Goal: Book appointment/travel/reservation

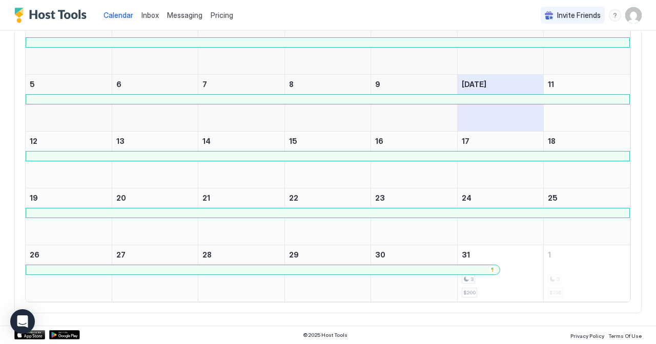
scroll to position [133, 0]
click at [322, 267] on div at bounding box center [262, 270] width 465 height 6
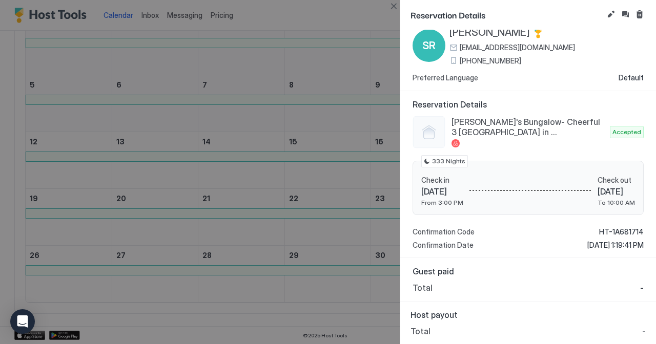
scroll to position [27, 0]
click at [613, 12] on button "Edit reservation" at bounding box center [610, 14] width 12 height 12
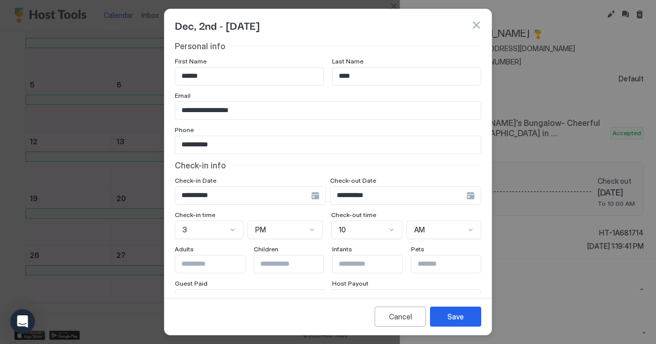
click at [419, 201] on input "**********" at bounding box center [398, 195] width 136 height 17
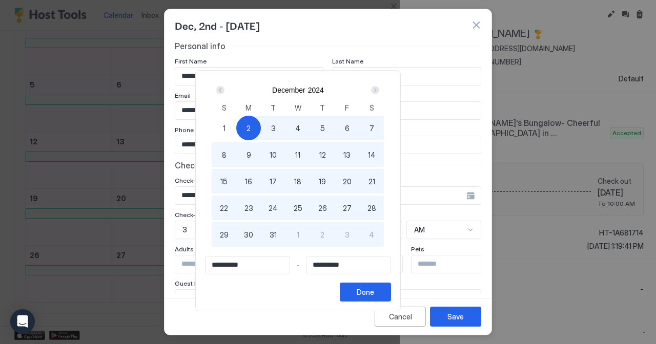
click at [251, 128] on span "2" at bounding box center [248, 128] width 4 height 11
click at [379, 90] on div "Next" at bounding box center [375, 90] width 8 height 8
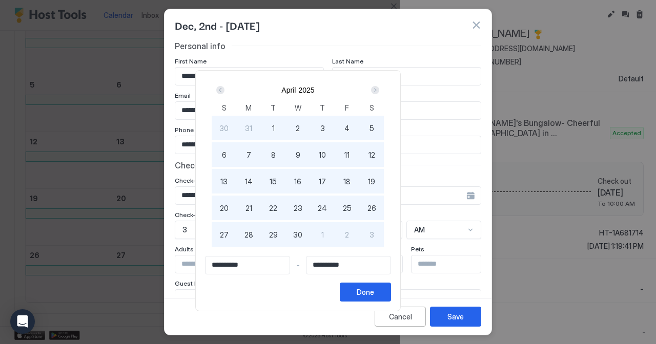
click at [379, 90] on div "Next" at bounding box center [375, 90] width 8 height 8
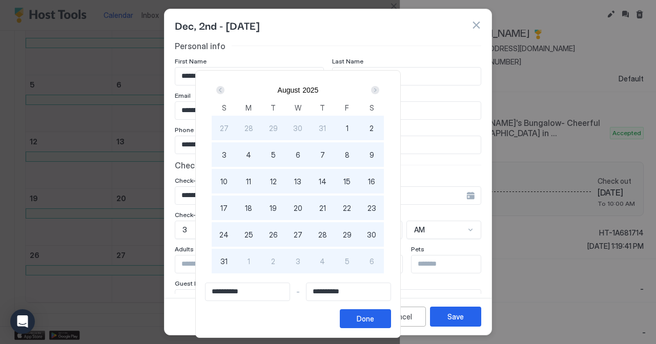
click at [379, 90] on div "Next" at bounding box center [375, 90] width 8 height 8
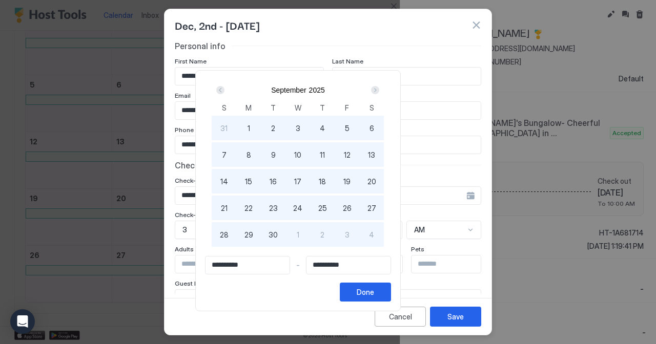
click at [379, 90] on div "Next" at bounding box center [375, 90] width 8 height 8
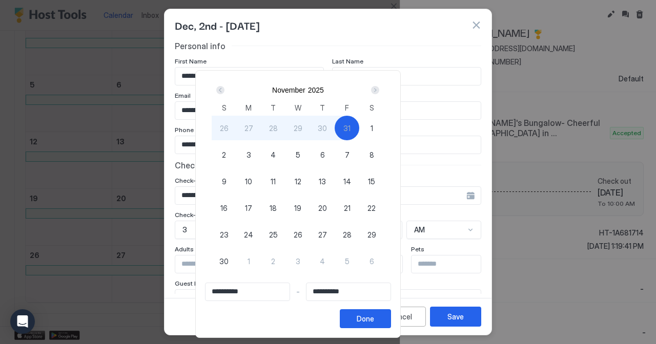
click at [228, 260] on span "30" at bounding box center [223, 261] width 9 height 11
type input "**********"
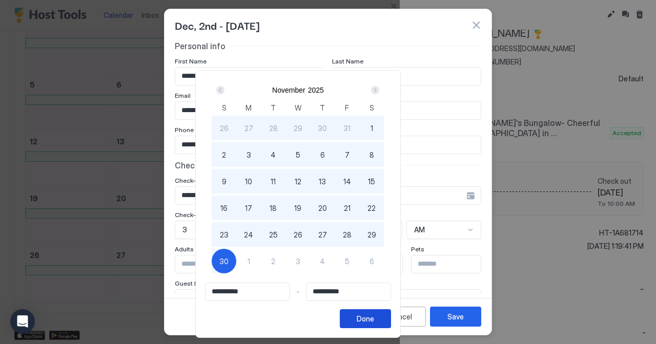
click at [374, 321] on div "Done" at bounding box center [365, 319] width 17 height 11
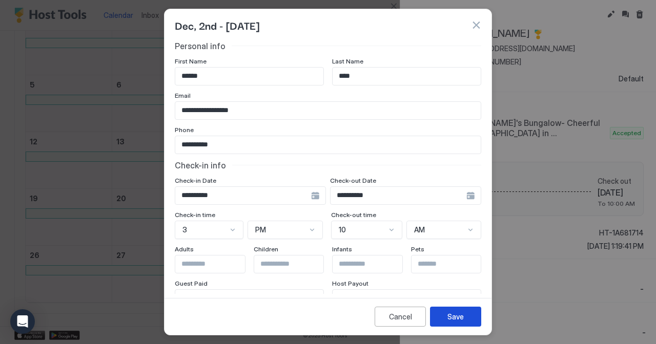
click at [454, 316] on div "Save" at bounding box center [455, 316] width 16 height 11
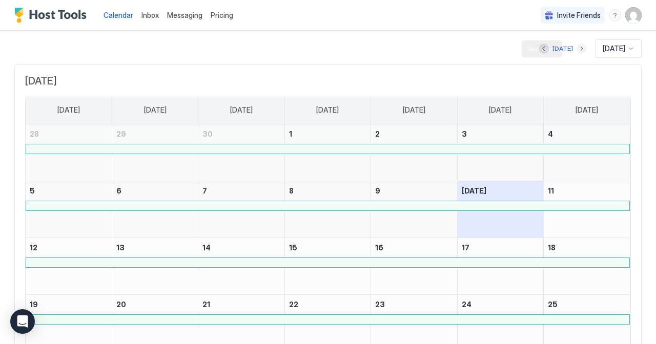
click at [576, 50] on button "Next month" at bounding box center [581, 49] width 10 height 10
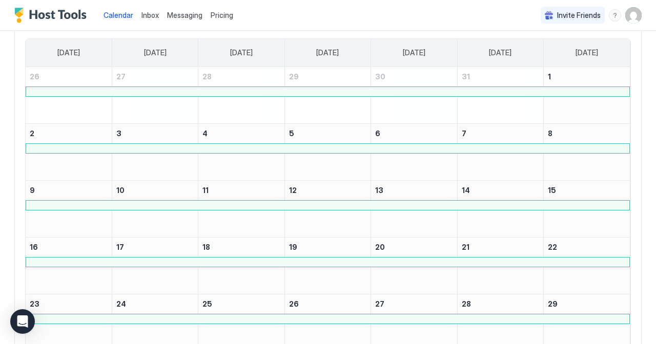
scroll to position [15, 0]
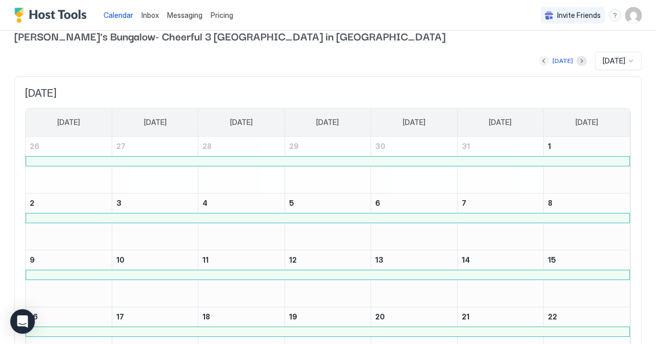
click at [539, 59] on button "Previous month" at bounding box center [543, 61] width 10 height 10
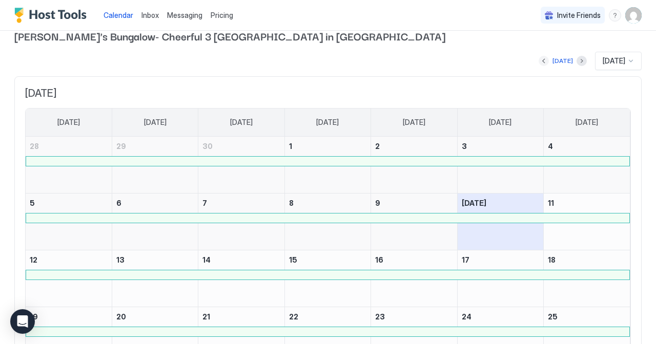
click at [539, 59] on button "Previous month" at bounding box center [543, 61] width 10 height 10
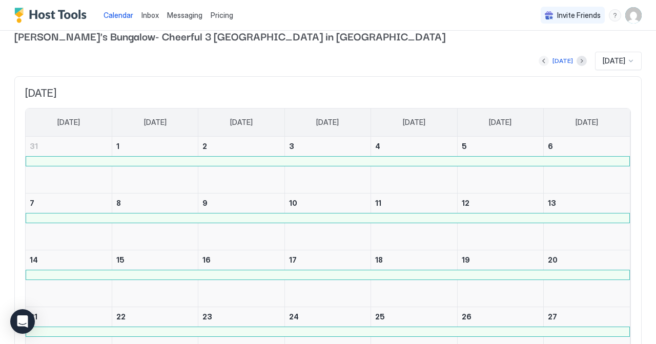
click at [539, 59] on button "Previous month" at bounding box center [543, 61] width 10 height 10
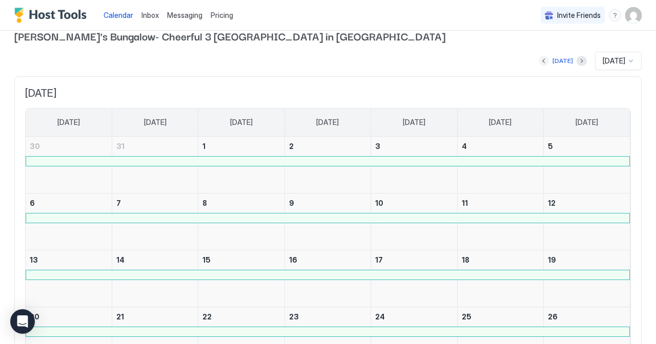
click at [539, 59] on button "Previous month" at bounding box center [543, 61] width 10 height 10
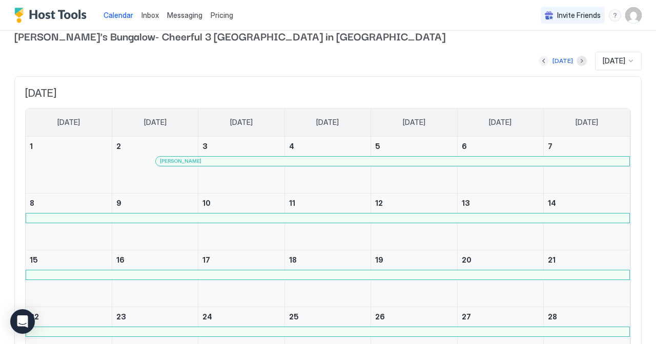
click at [539, 59] on button "Previous month" at bounding box center [543, 61] width 10 height 10
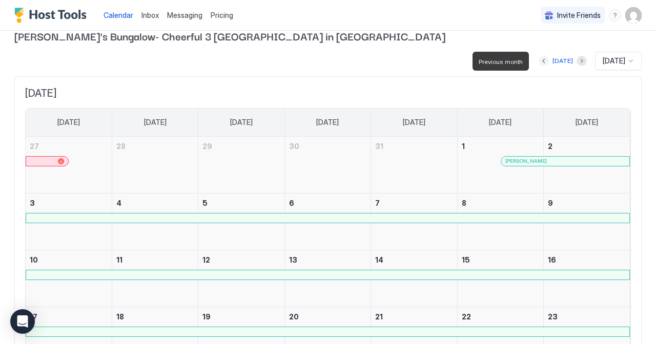
click at [538, 59] on button "Previous month" at bounding box center [543, 61] width 10 height 10
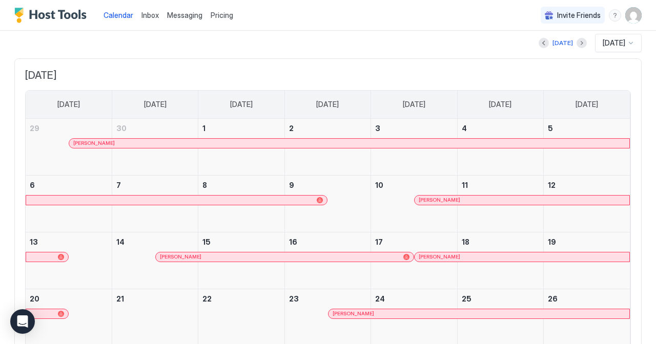
scroll to position [34, 0]
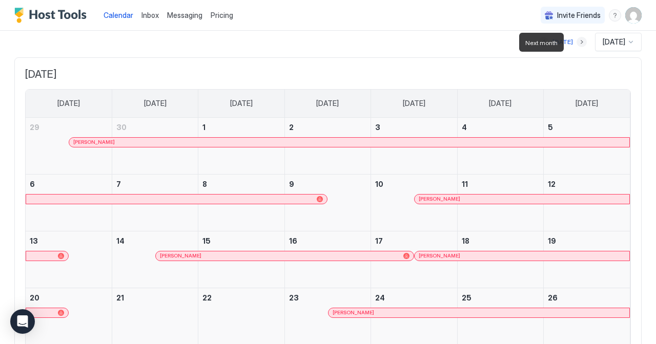
click at [576, 43] on button "Next month" at bounding box center [581, 42] width 10 height 10
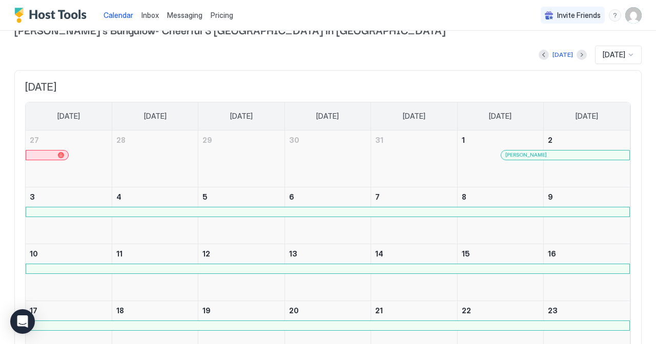
scroll to position [31, 0]
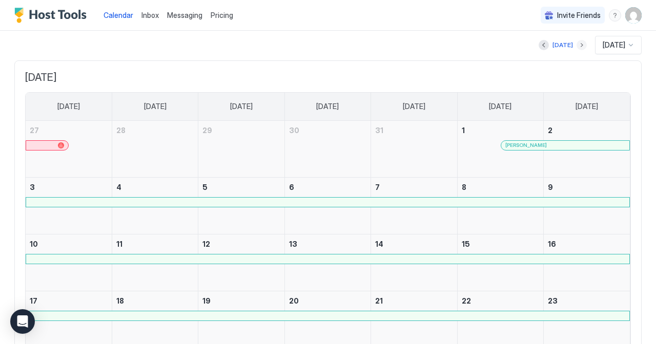
click at [576, 47] on button "Next month" at bounding box center [581, 45] width 10 height 10
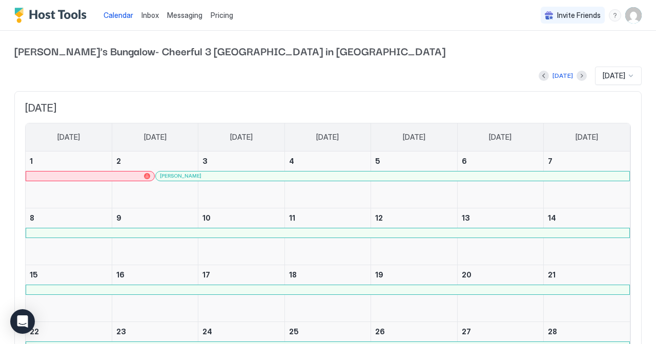
scroll to position [0, 0]
click at [447, 177] on div at bounding box center [447, 176] width 8 height 8
